Goal: Browse casually: Explore the website without a specific task or goal

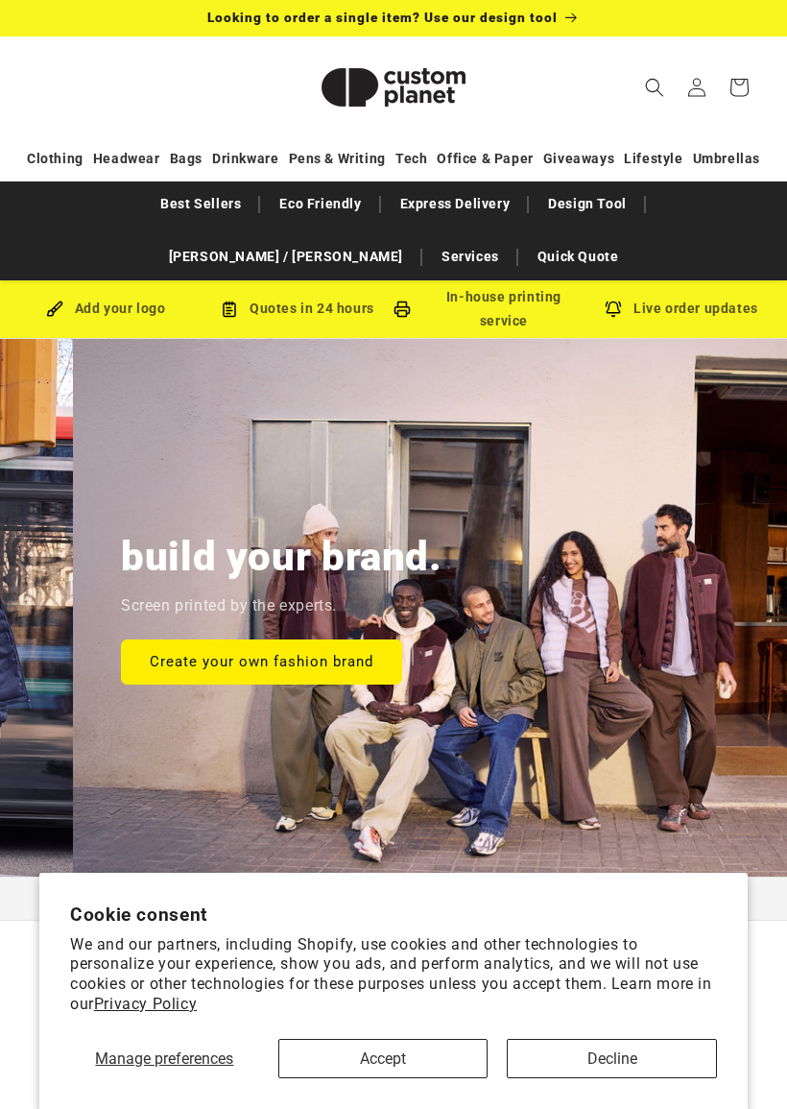
scroll to position [0, 787]
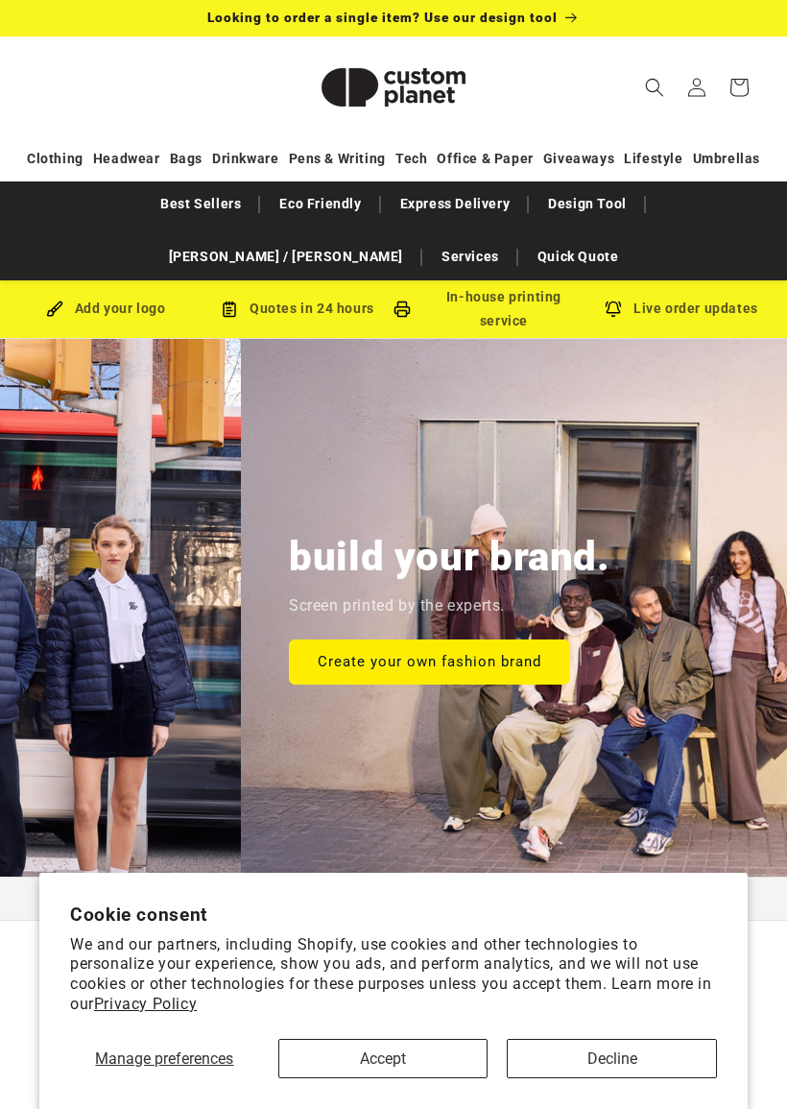
scroll to position [0, 787]
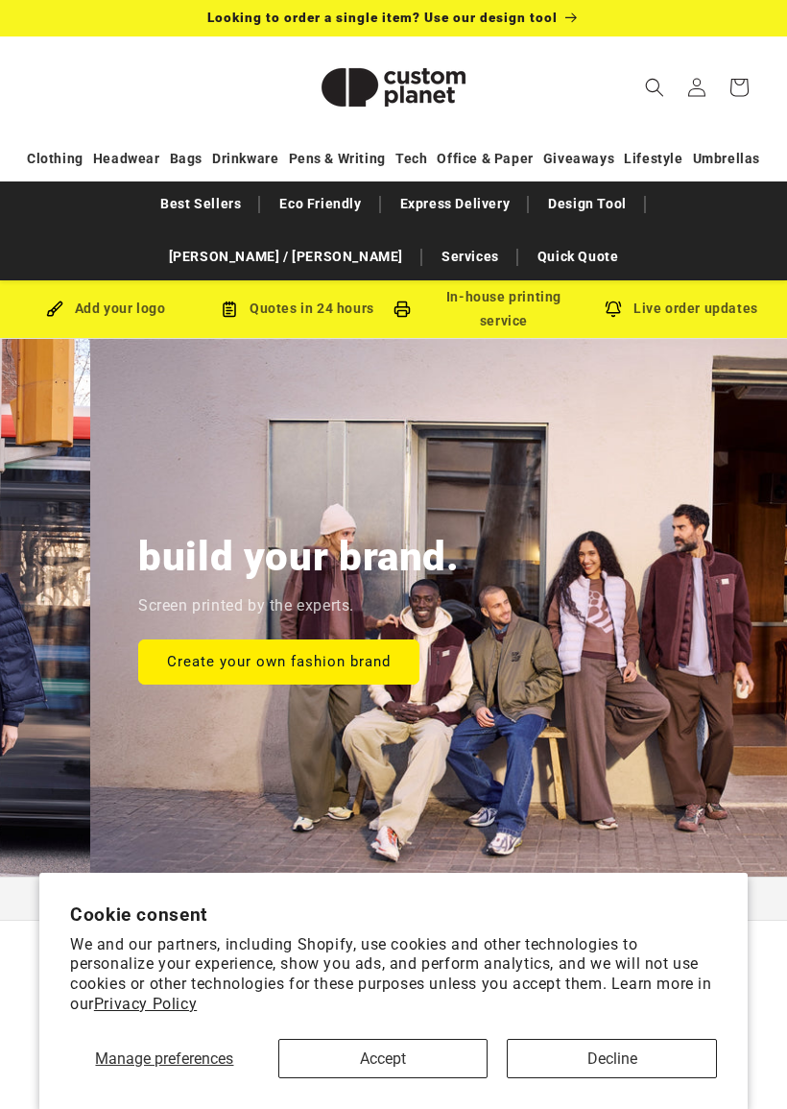
scroll to position [0, 787]
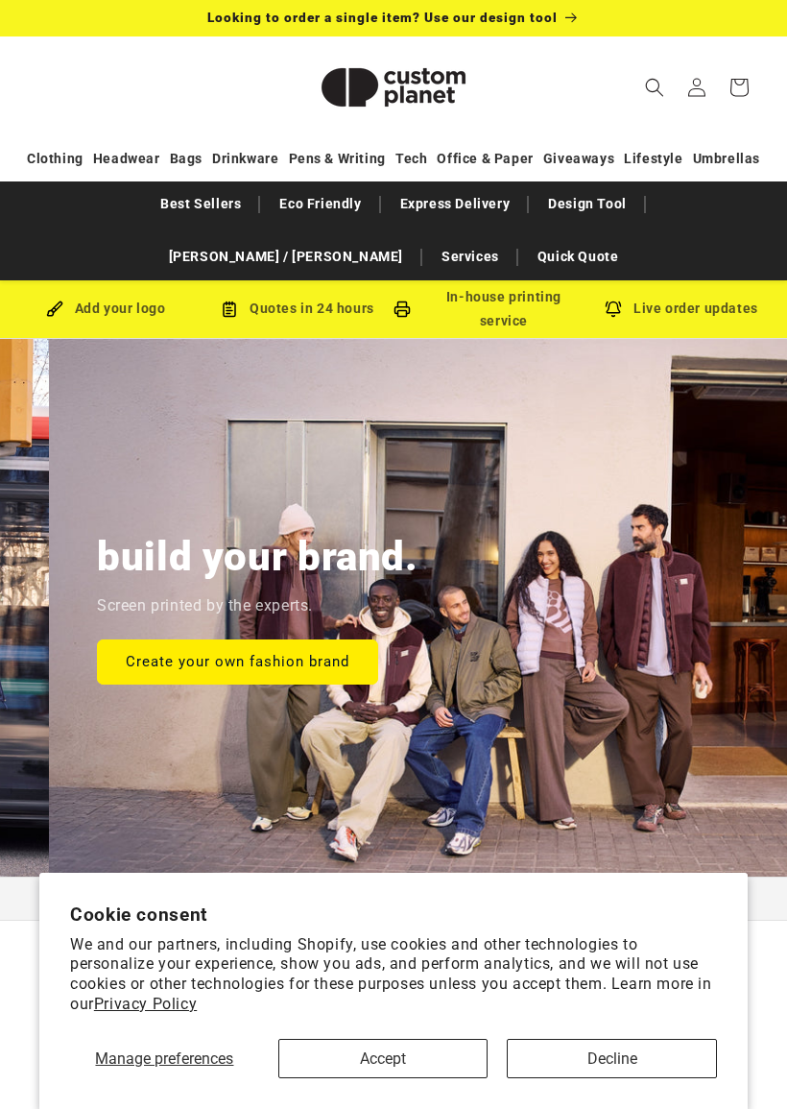
scroll to position [0, 787]
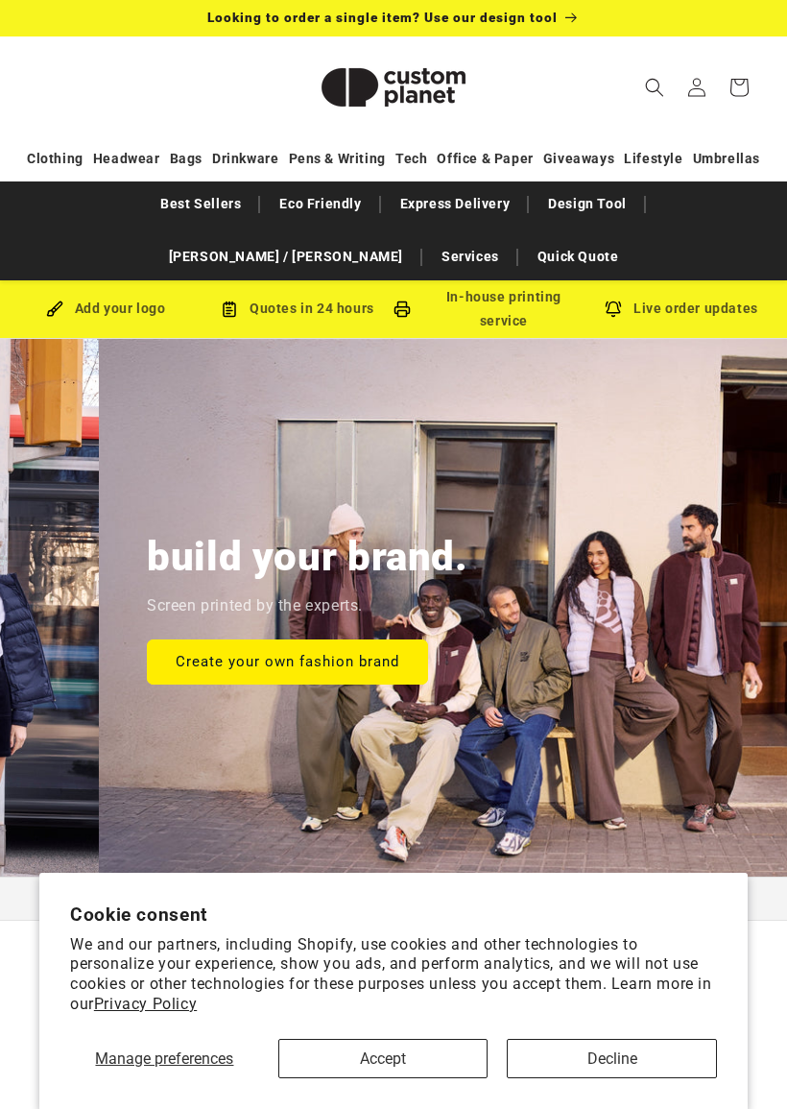
scroll to position [0, 787]
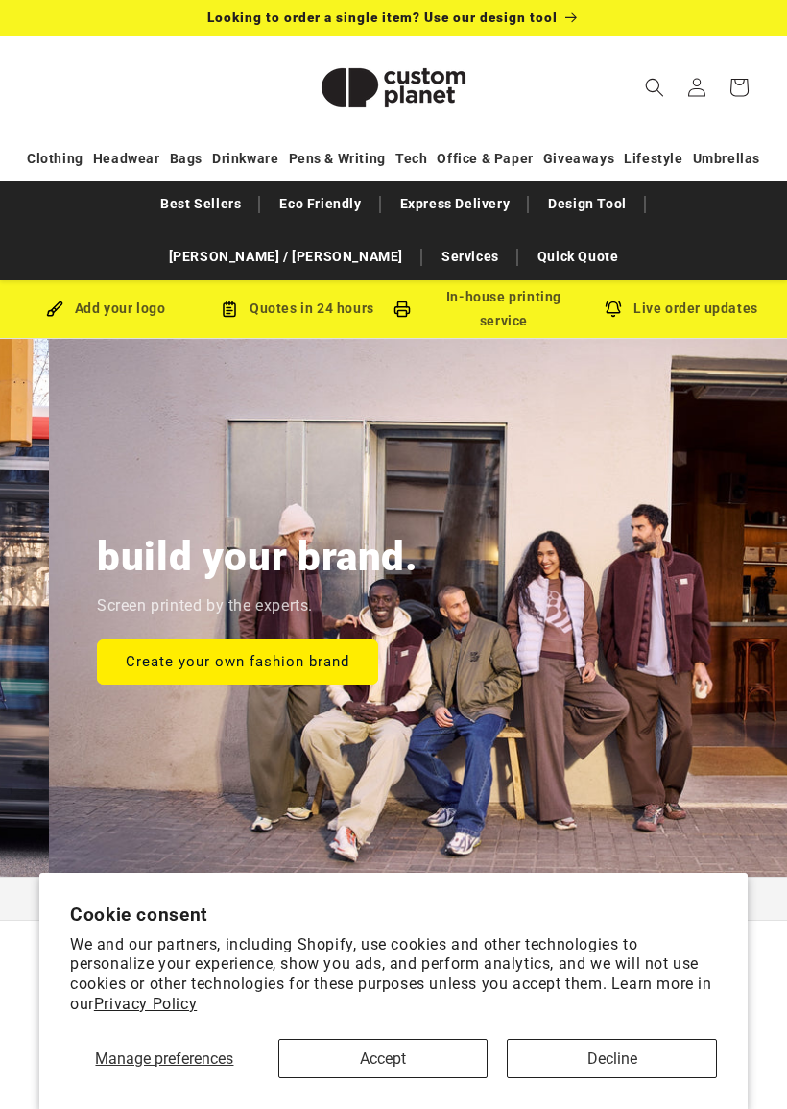
scroll to position [0, 787]
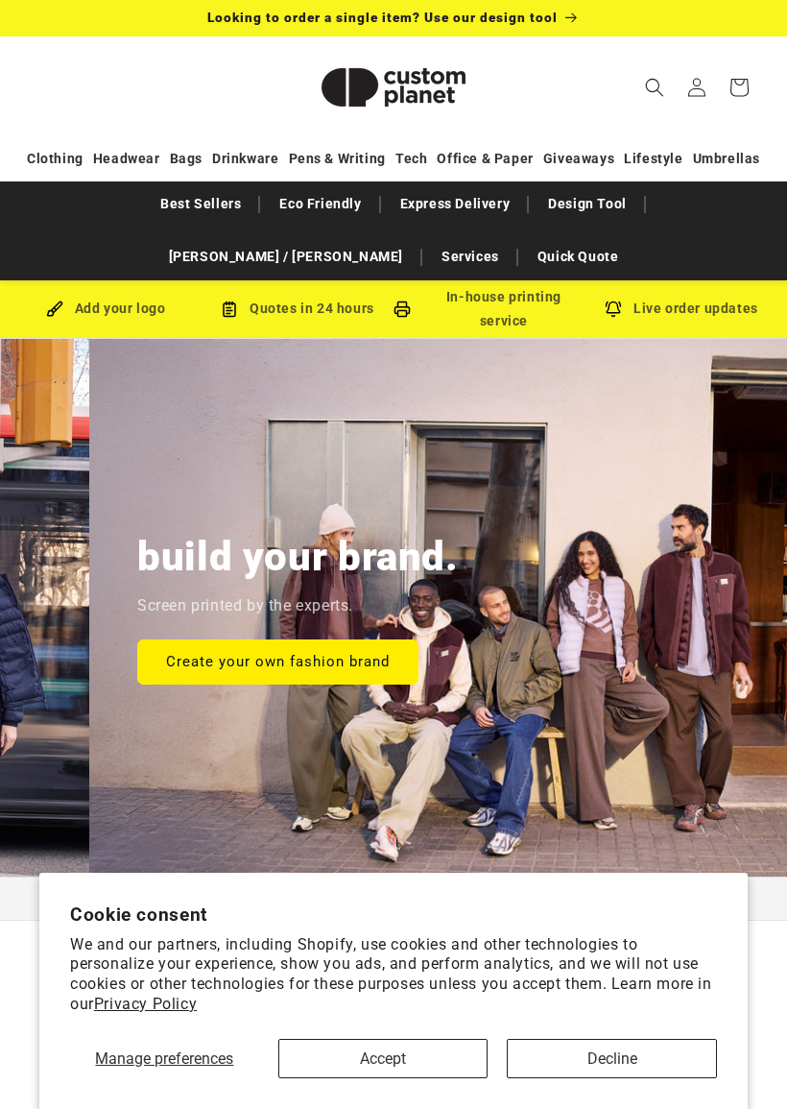
scroll to position [0, 787]
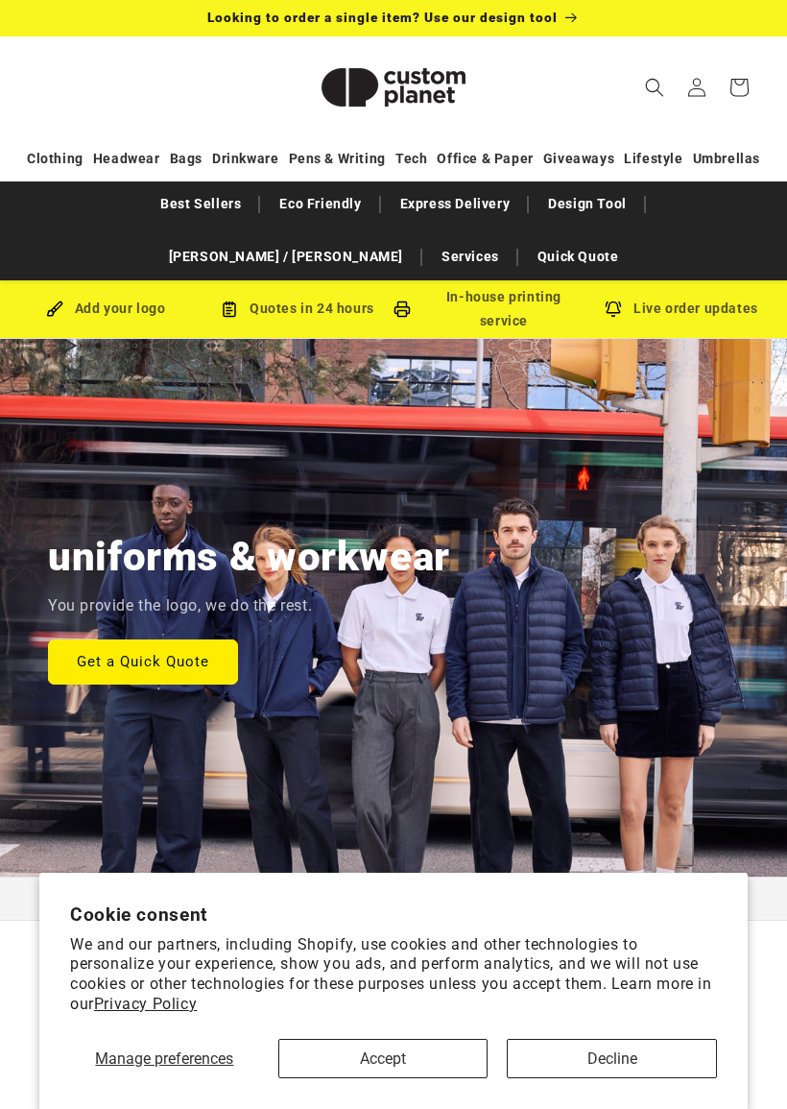
scroll to position [0, 787]
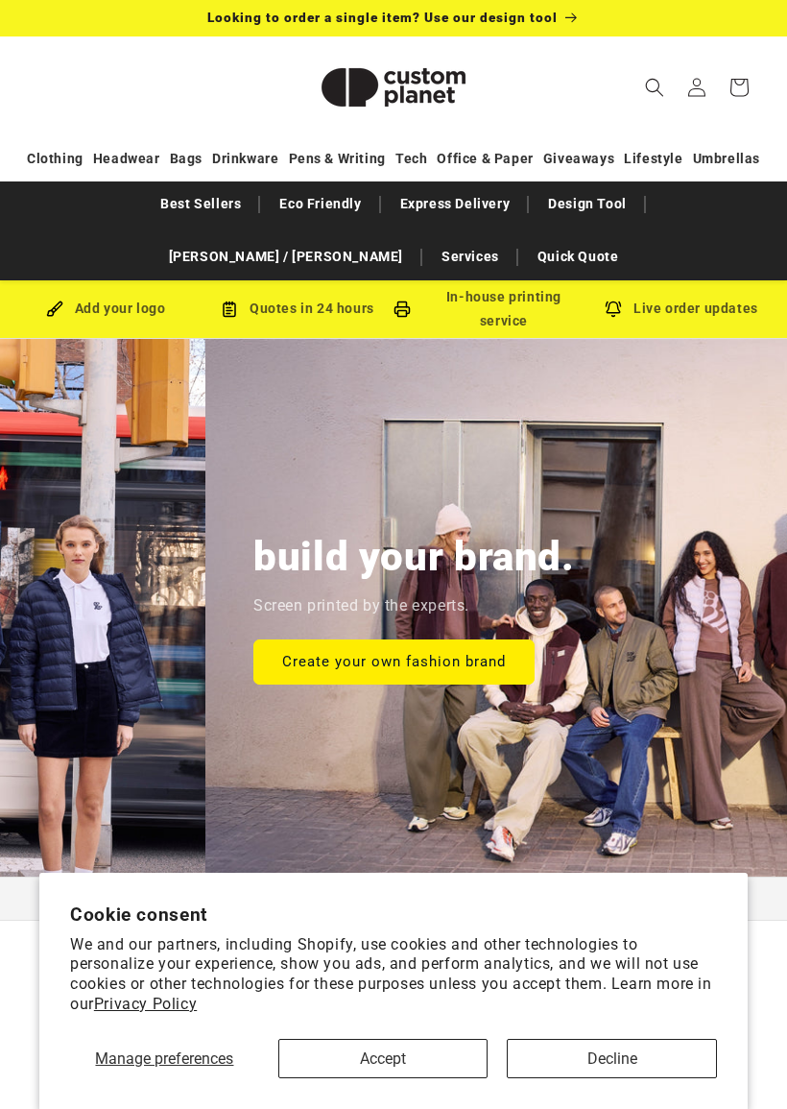
scroll to position [0, 787]
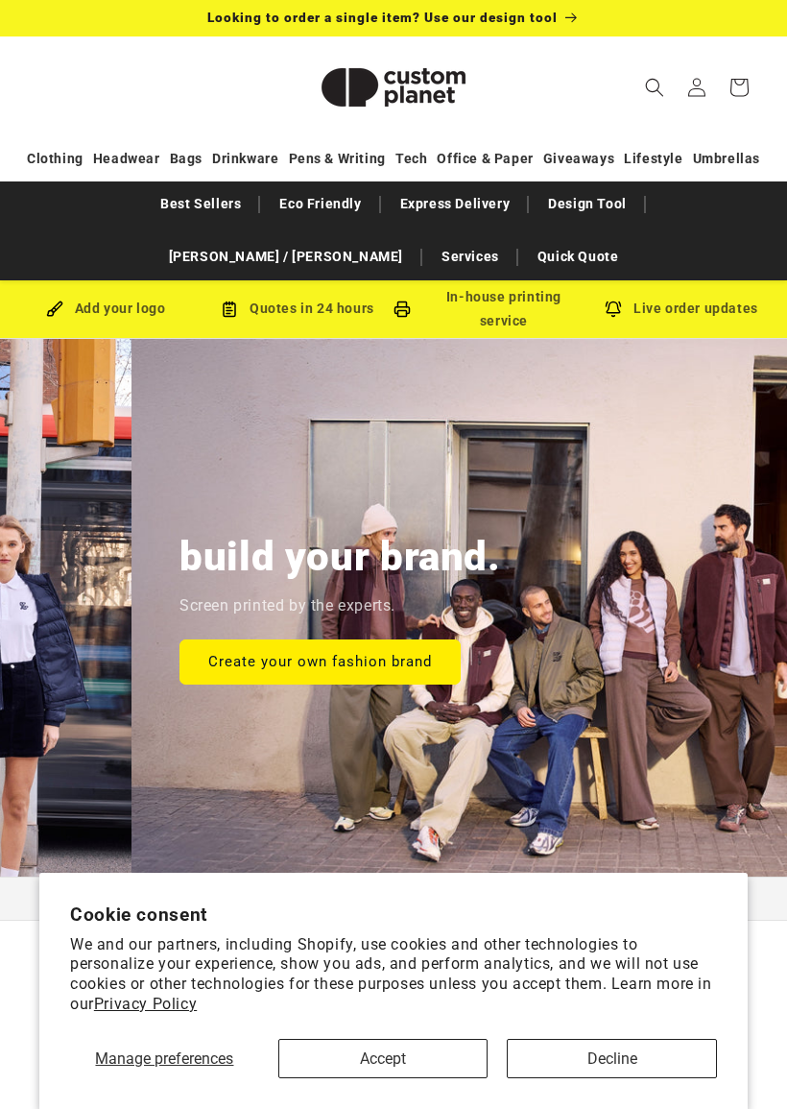
scroll to position [0, 787]
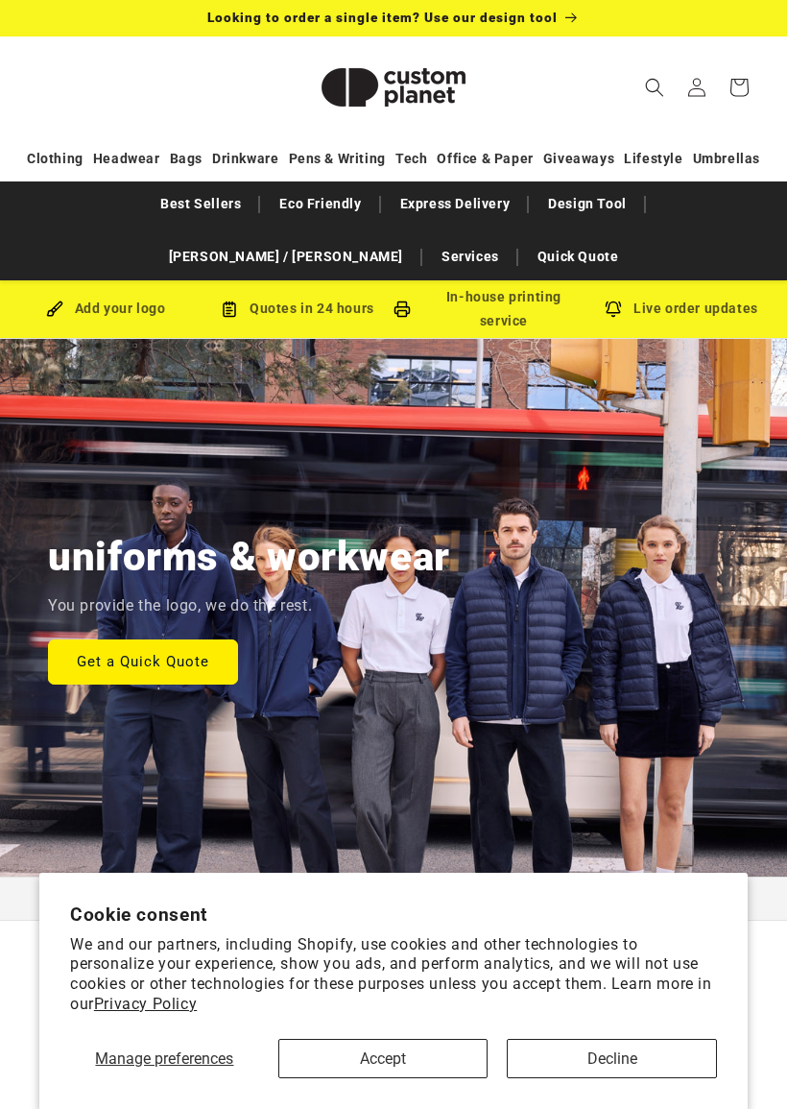
scroll to position [0, 787]
